Goal: Task Accomplishment & Management: Complete application form

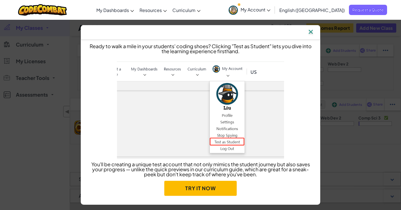
click at [310, 31] on img at bounding box center [310, 32] width 7 height 8
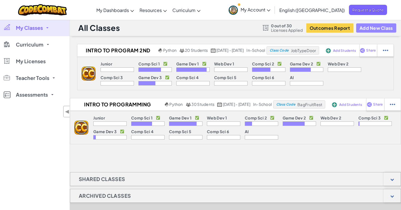
click at [376, 29] on button "Add New Class" at bounding box center [376, 27] width 40 height 9
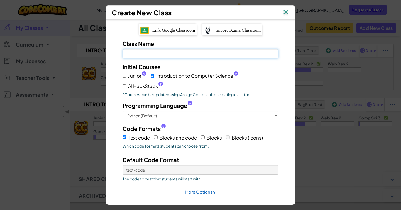
click at [193, 53] on input "Class Name Field is required" at bounding box center [201, 53] width 156 height 9
type input "Programming Fall 25"
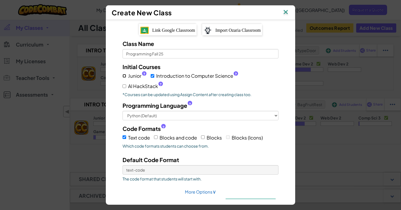
click at [124, 75] on input "Junior ?" at bounding box center [125, 76] width 4 height 4
checkbox input "true"
click at [122, 75] on div "Initial Courses Junior ? Introduction to Computer Science ? AI HackStack ? *Cou…" at bounding box center [200, 80] width 164 height 34
click at [124, 75] on input "Junior ?" at bounding box center [125, 76] width 4 height 4
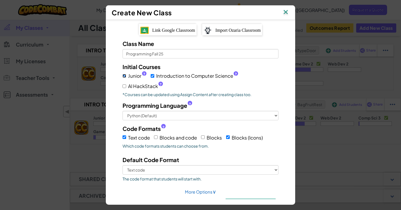
checkbox input "false"
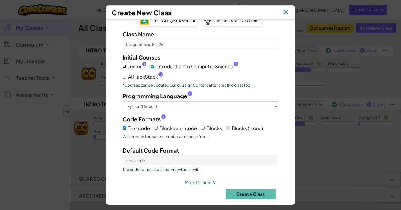
scroll to position [16, 0]
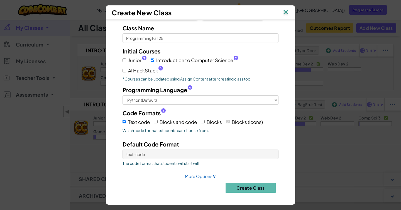
click at [158, 122] on label "Blocks and code" at bounding box center [175, 122] width 43 height 9
click at [158, 122] on input "Blocks and code" at bounding box center [156, 122] width 4 height 4
checkbox input "true"
click at [125, 121] on input "Text code" at bounding box center [125, 122] width 4 height 4
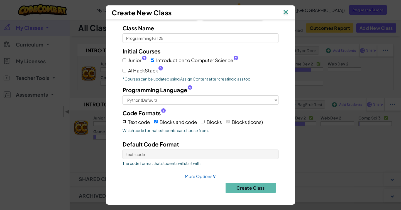
checkbox input "true"
click at [218, 160] on span "The code format that students will start with." at bounding box center [201, 163] width 156 height 6
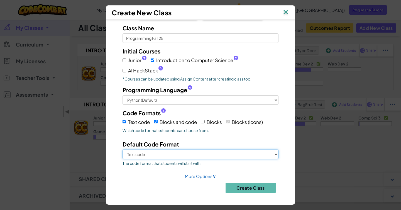
click at [224, 154] on select "Text code Blocks and code" at bounding box center [201, 154] width 156 height 9
select select "blocks-and-code"
click at [123, 150] on select "Text code Blocks and code" at bounding box center [201, 154] width 156 height 9
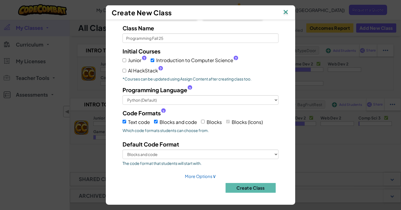
click at [161, 173] on div "Class Name Programming Fall 25 Initial Courses Junior ? Introduction to Compute…" at bounding box center [200, 110] width 173 height 173
click at [238, 186] on button "Create Class" at bounding box center [251, 188] width 50 height 10
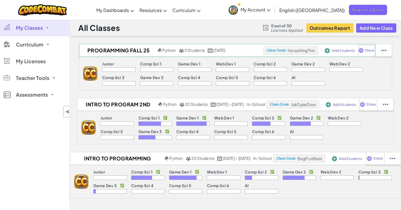
click at [373, 51] on span "Share" at bounding box center [369, 50] width 9 height 3
select select "write"
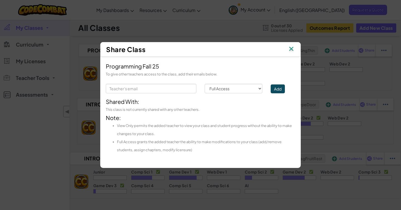
click at [290, 47] on img at bounding box center [291, 49] width 7 height 8
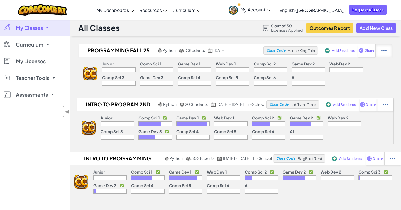
click at [386, 49] on img at bounding box center [383, 50] width 5 height 5
select select "blocks-and-code"
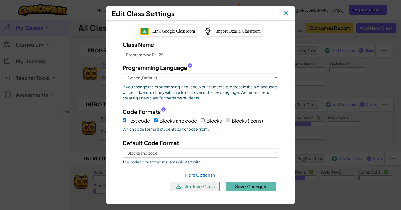
click at [165, 33] on span "Link Google Classroom" at bounding box center [173, 31] width 43 height 5
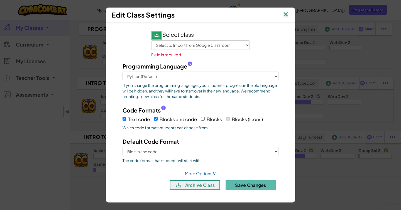
scroll to position [33, 0]
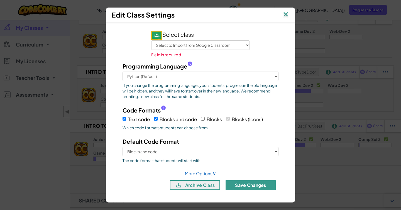
click at [251, 185] on button "Save Changes" at bounding box center [251, 185] width 50 height 10
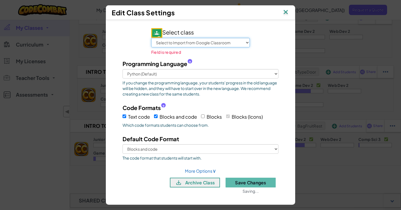
click at [202, 45] on select "Select to Import from Google Classroom Finance Fall 2025 1st Period WH 2nd Peri…" at bounding box center [200, 42] width 99 height 9
select select "800336035821"
click at [151, 41] on select "Select to Import from Google Classroom Finance Fall 2025 1st Period WH 2nd Peri…" at bounding box center [200, 42] width 99 height 9
